Goal: Find specific page/section: Find specific page/section

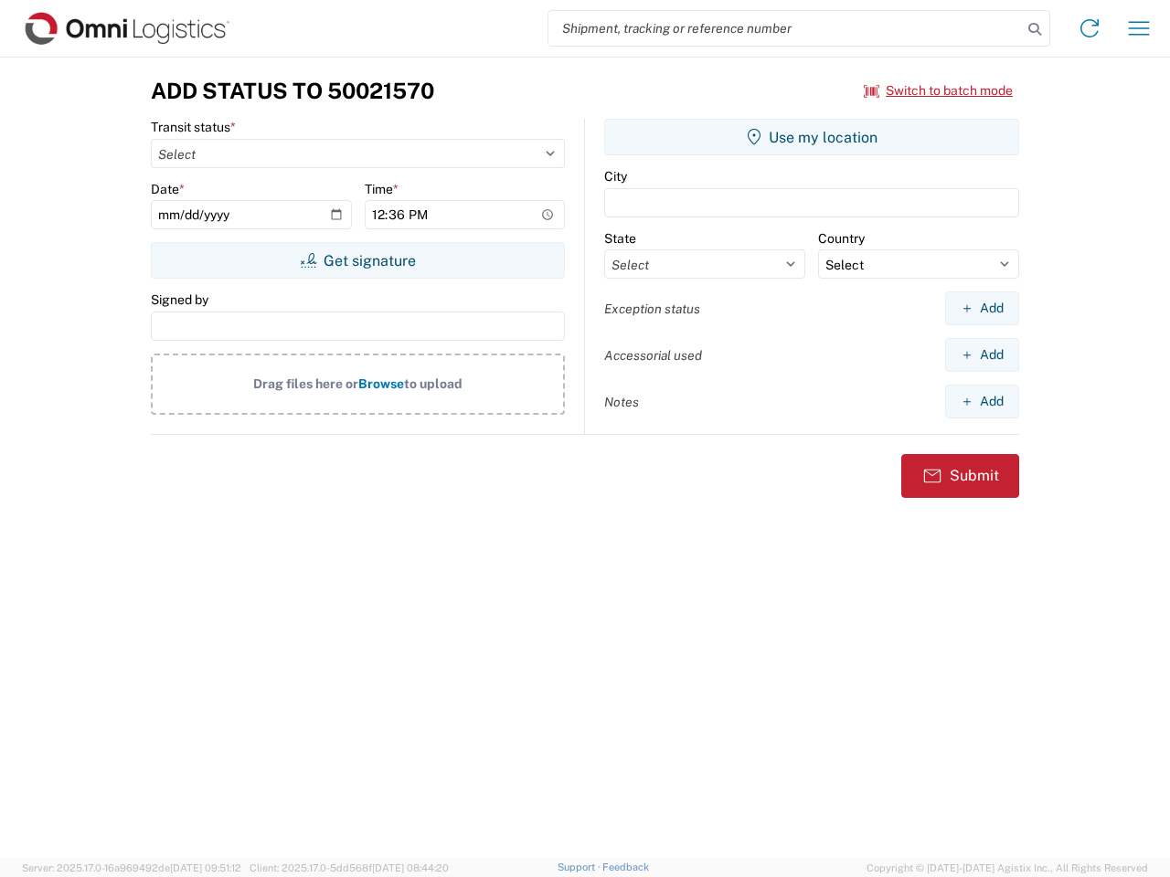
click at [785, 28] on input "search" at bounding box center [784, 28] width 473 height 35
click at [1035, 29] on icon at bounding box center [1035, 29] width 26 height 26
click at [1089, 28] on icon at bounding box center [1089, 28] width 29 height 29
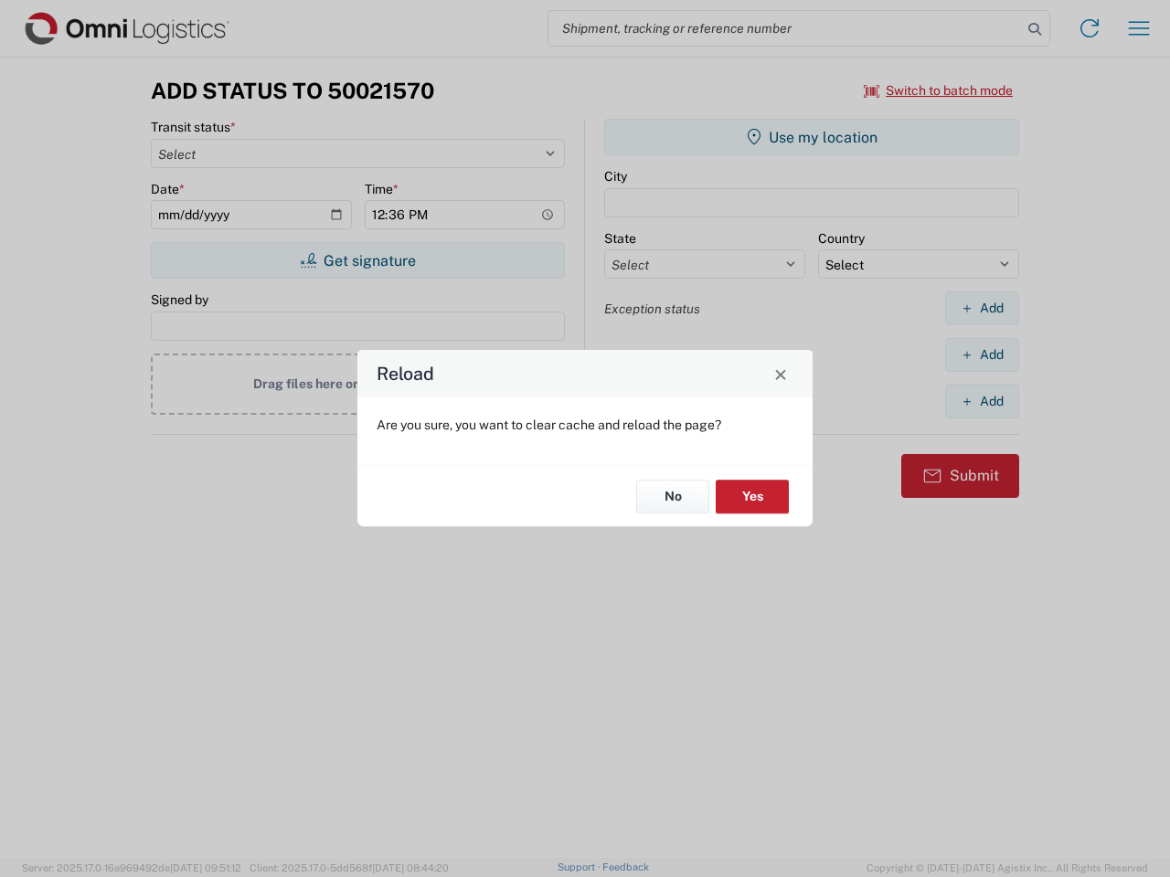
click at [939, 90] on div "Reload Are you sure, you want to clear cache and reload the page? No Yes" at bounding box center [585, 438] width 1170 height 877
click at [357, 260] on div "Reload Are you sure, you want to clear cache and reload the page? No Yes" at bounding box center [585, 438] width 1170 height 877
click at [812, 137] on div "Reload Are you sure, you want to clear cache and reload the page? No Yes" at bounding box center [585, 438] width 1170 height 877
click at [982, 308] on div "Reload Are you sure, you want to clear cache and reload the page? No Yes" at bounding box center [585, 438] width 1170 height 877
click at [982, 355] on div "Reload Are you sure, you want to clear cache and reload the page? No Yes" at bounding box center [585, 438] width 1170 height 877
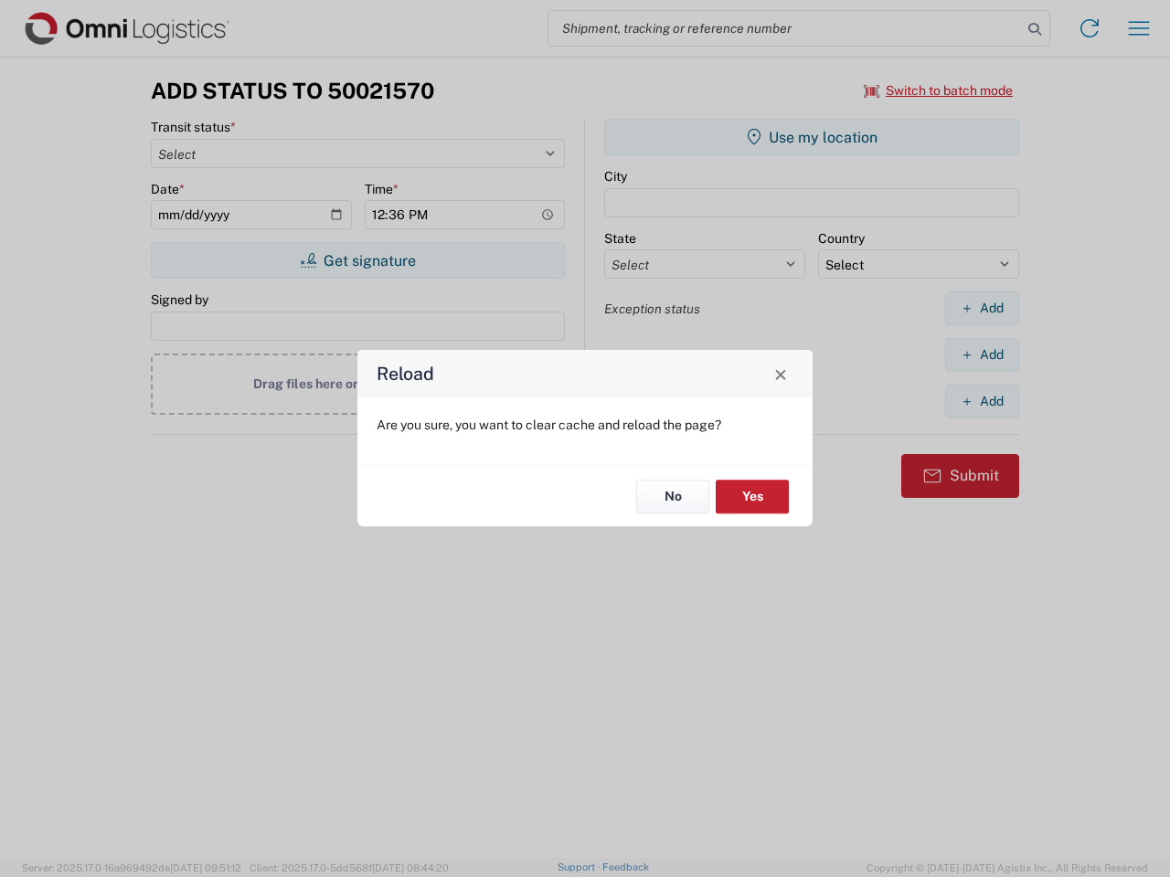
click at [982, 401] on div "Reload Are you sure, you want to clear cache and reload the page? No Yes" at bounding box center [585, 438] width 1170 height 877
